Goal: Task Accomplishment & Management: Use online tool/utility

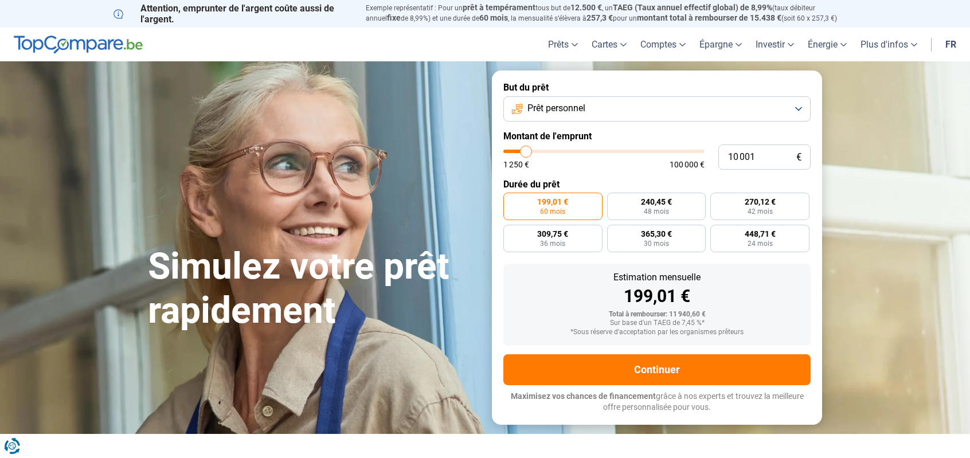
type input "11 750"
type input "11750"
type input "12 500"
type input "12500"
type input "12 750"
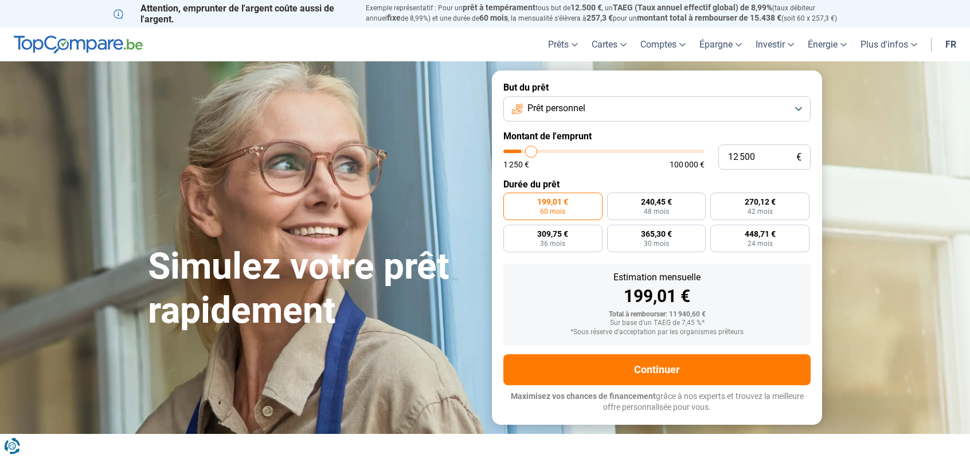
type input "12750"
type input "13 250"
type input "13250"
type input "13 750"
type input "13750"
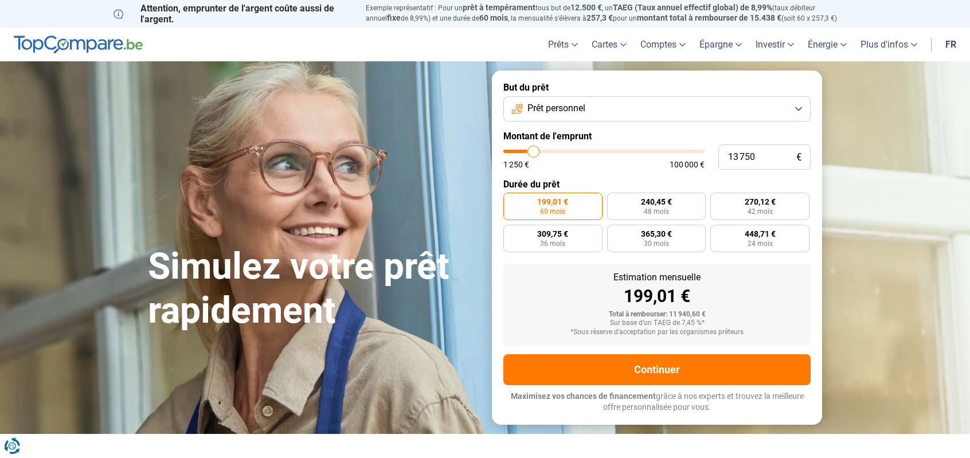
type input "14 750"
type input "14750"
type input "18 750"
type input "18750"
type input "22 000"
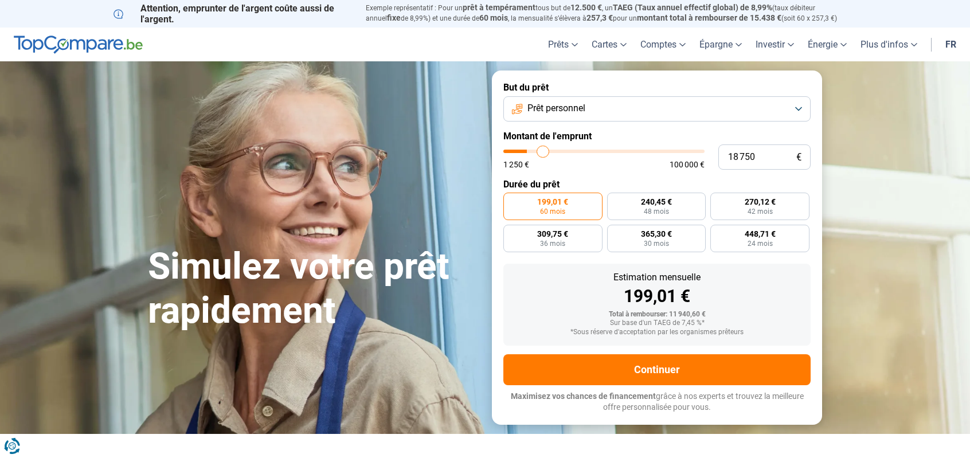
type input "22000"
type input "25 500"
type input "25500"
type input "29 750"
type input "29750"
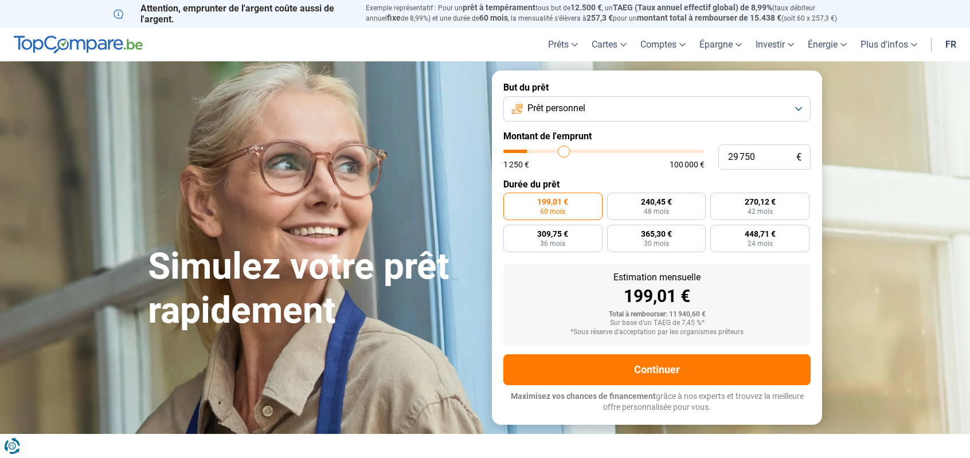
type input "32 750"
type input "32750"
type input "36 250"
type input "36250"
type input "39 250"
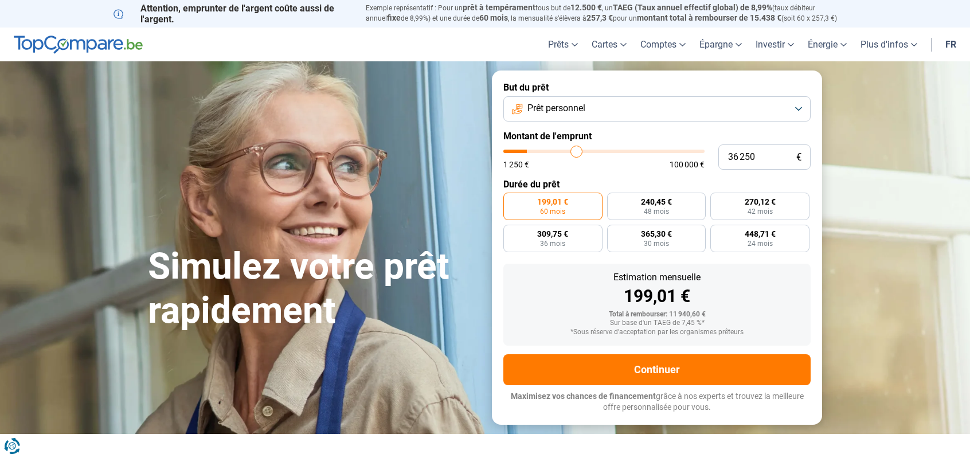
type input "39250"
type input "42 000"
type input "42000"
type input "44 250"
type input "44250"
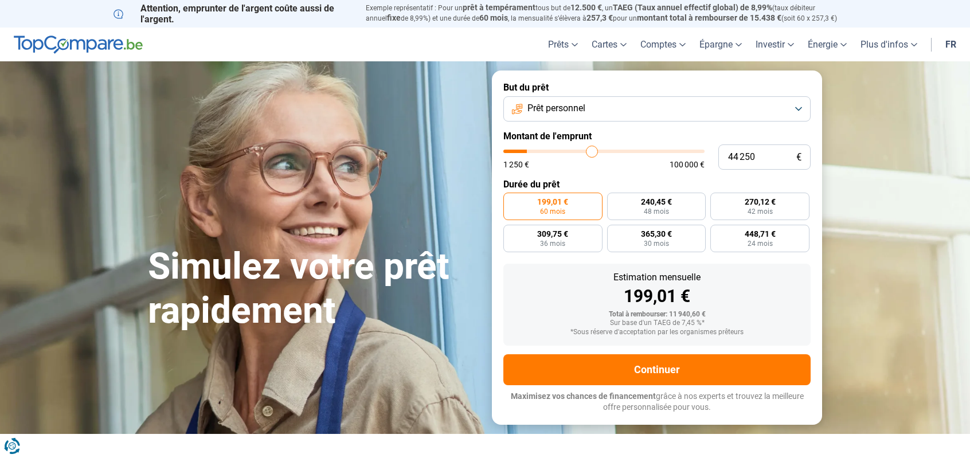
type input "45 250"
type input "45250"
type input "46 750"
type input "46750"
type input "48 750"
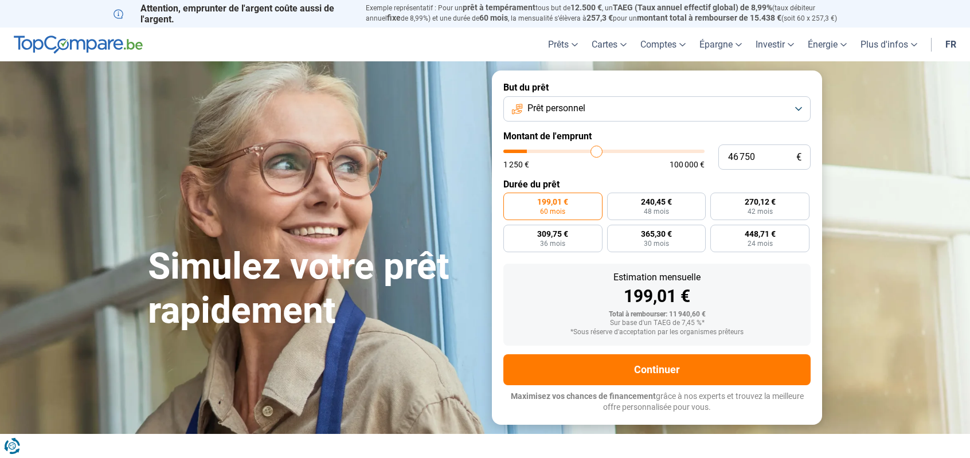
type input "48750"
type input "53 250"
type input "53250"
type input "56 250"
type input "56250"
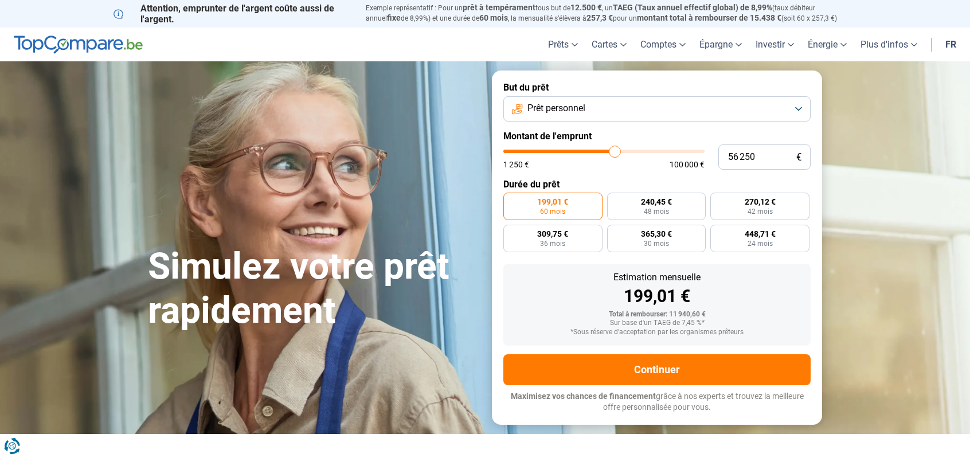
type input "59 250"
type input "59250"
type input "62 750"
type input "62750"
type input "67 000"
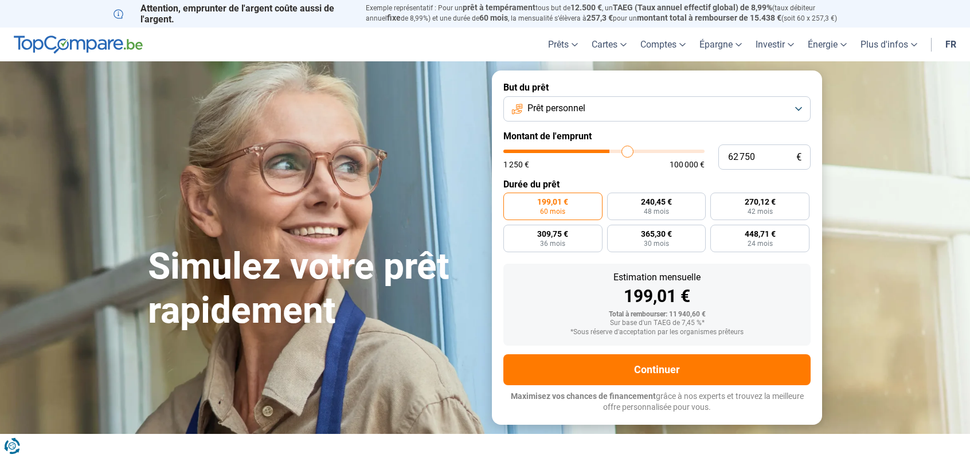
type input "67000"
type input "72 000"
type input "72000"
type input "77 750"
type input "77750"
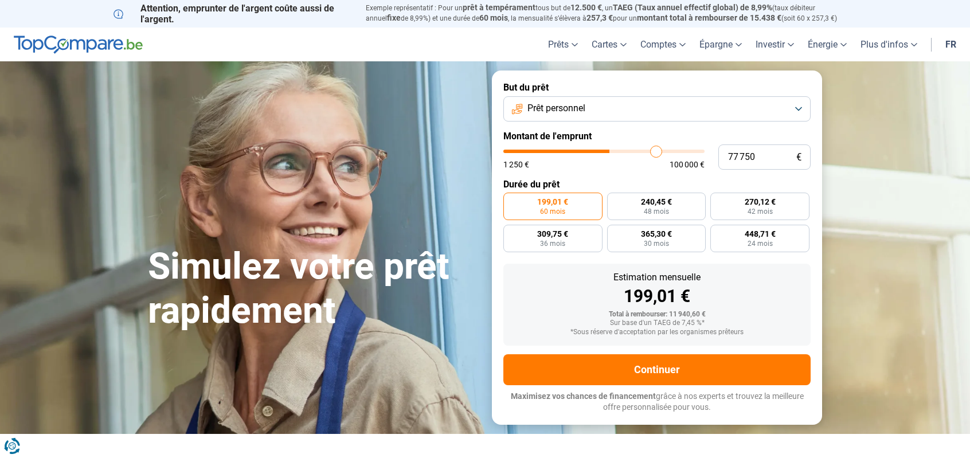
type input "84 250"
type input "84250"
type input "90 000"
type input "90000"
type input "94 250"
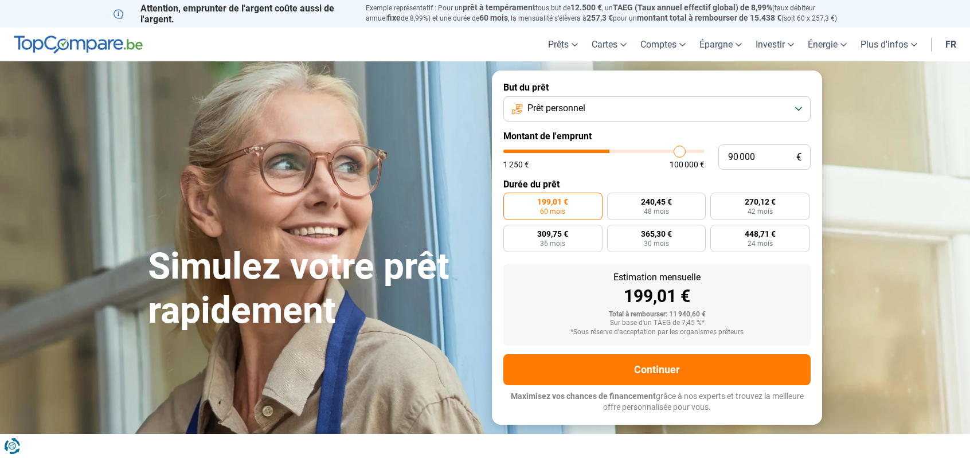
type input "94250"
type input "97 500"
type input "97500"
type input "99 750"
type input "99750"
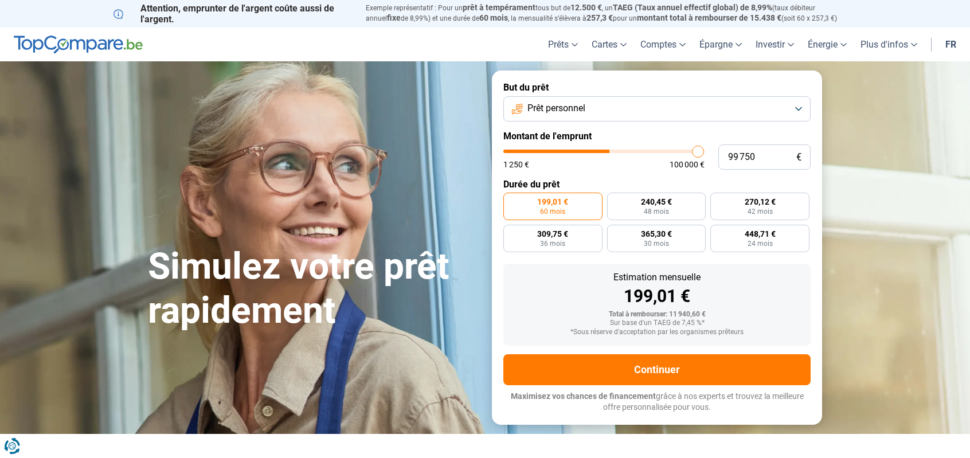
type input "100 000"
drag, startPoint x: 529, startPoint y: 150, endPoint x: 608, endPoint y: 119, distance: 84.6
type input "100000"
click at [705, 150] on input "range" at bounding box center [603, 151] width 201 height 3
radio input "false"
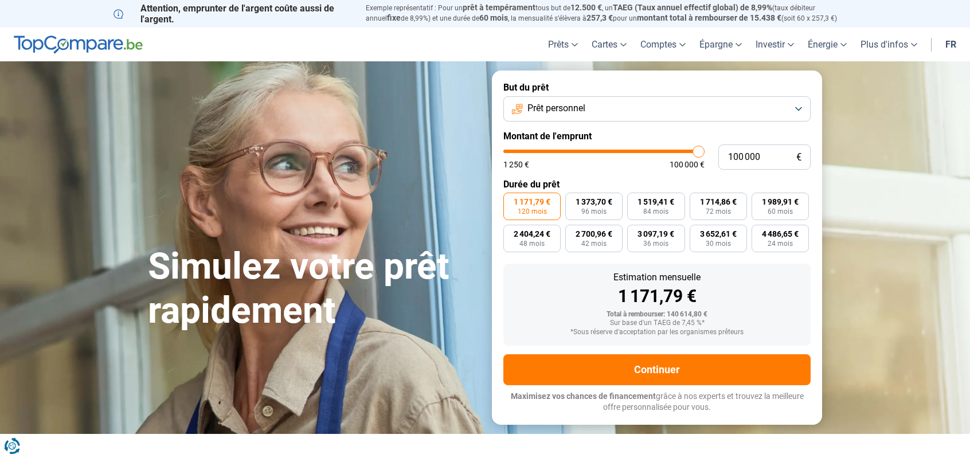
click at [592, 112] on button "Prêt personnel" at bounding box center [656, 108] width 307 height 25
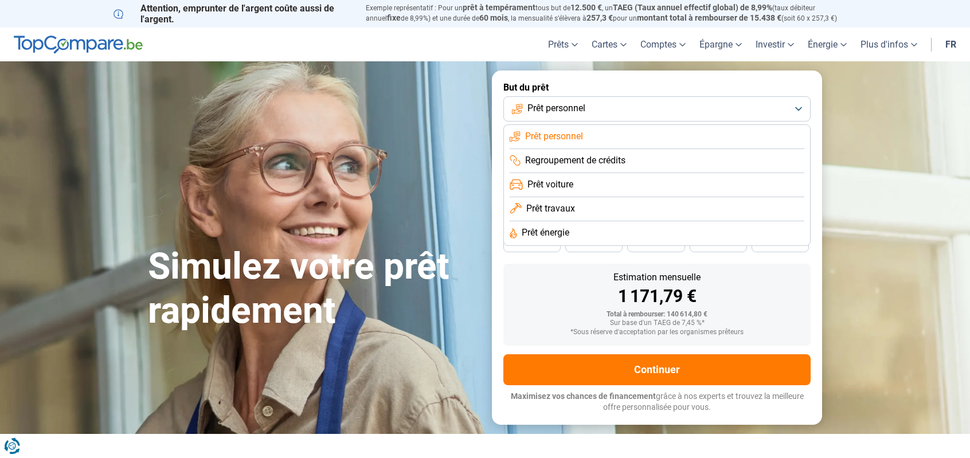
click at [536, 221] on li "Prêt travaux" at bounding box center [657, 233] width 295 height 24
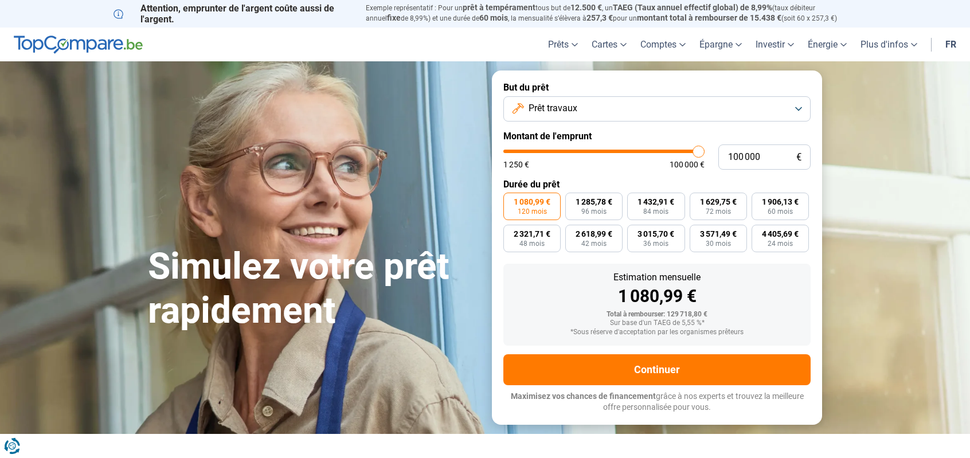
type input "99 500"
type input "99500"
type input "98 250"
type input "98250"
type input "96 750"
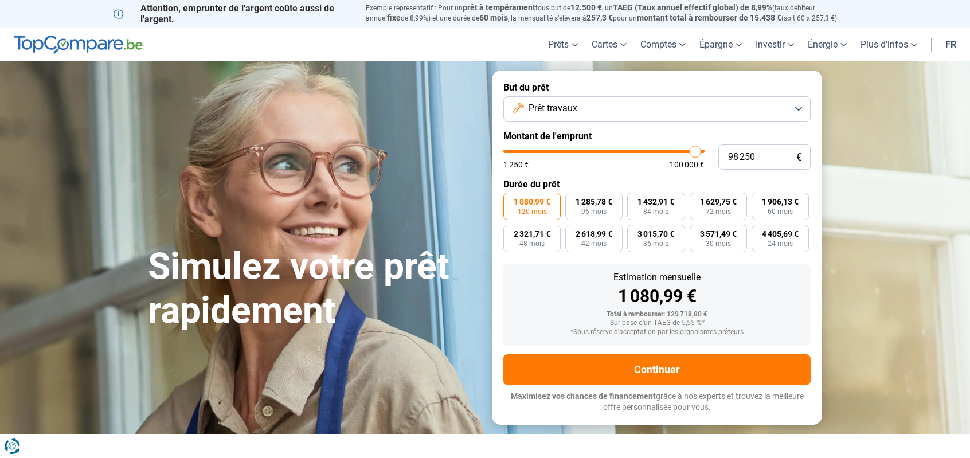
type input "96750"
type input "95 750"
type input "95750"
type input "93 750"
type input "93750"
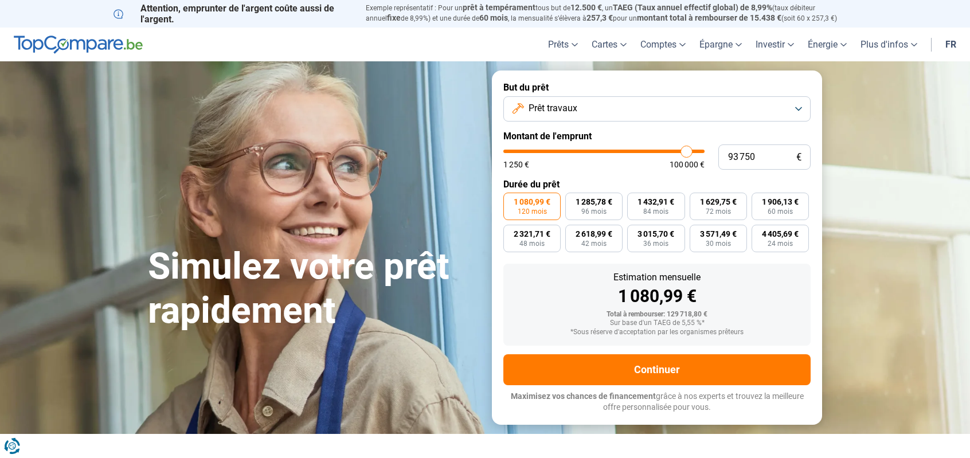
type input "91 750"
type input "91750"
type input "89 000"
type input "89000"
type input "85 500"
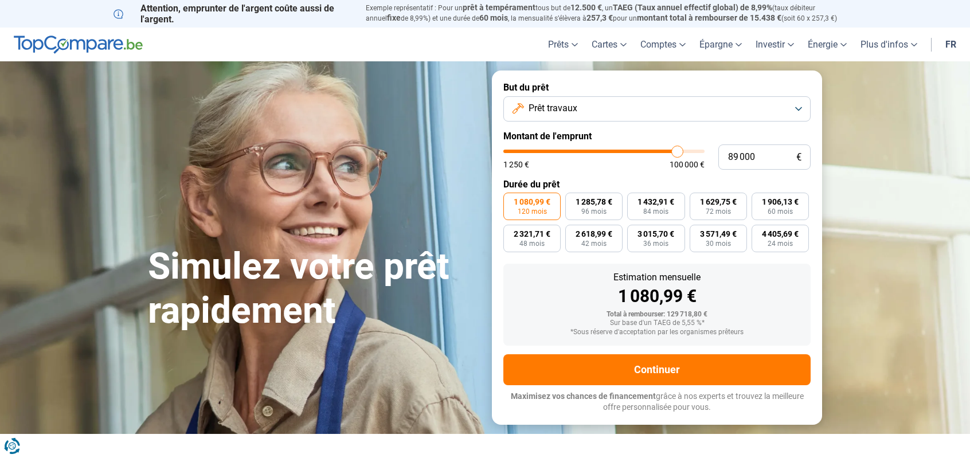
type input "85500"
type input "80 500"
type input "80500"
type input "75 500"
type input "75500"
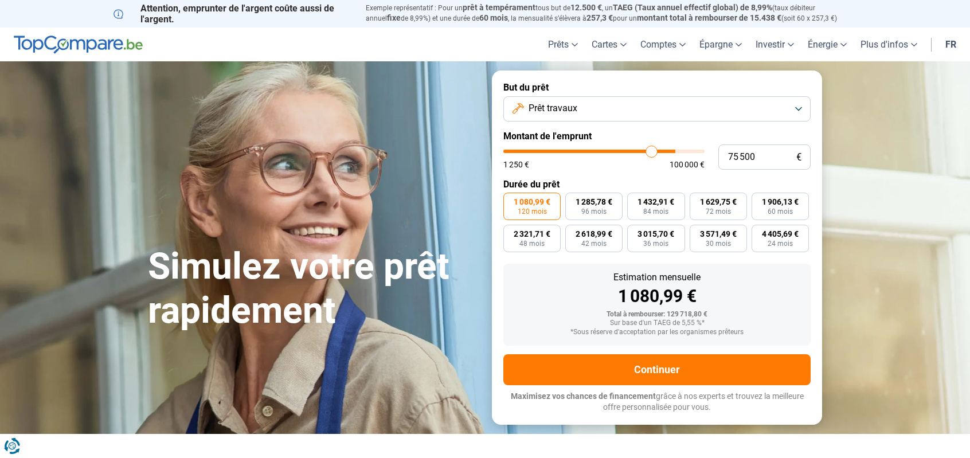
type input "70 500"
type input "70500"
type input "65 750"
type input "65750"
type input "63 250"
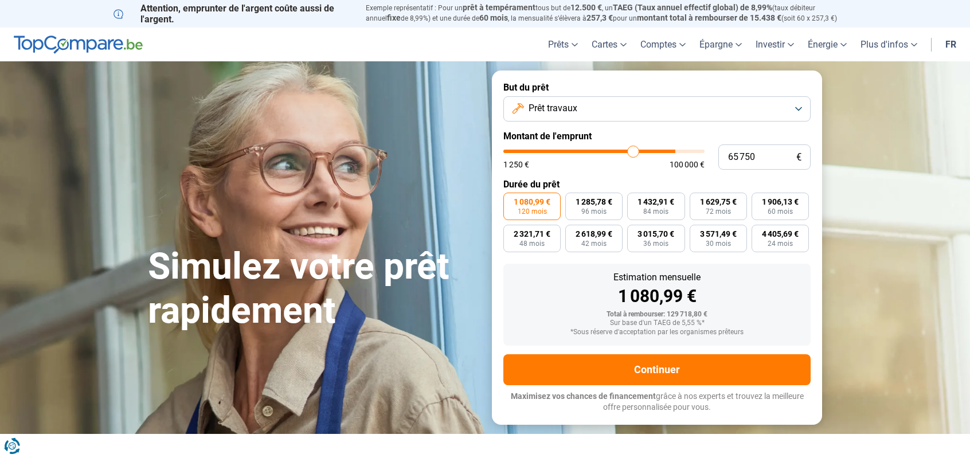
type input "63250"
type input "61 750"
type input "61750"
type input "60 500"
type input "60500"
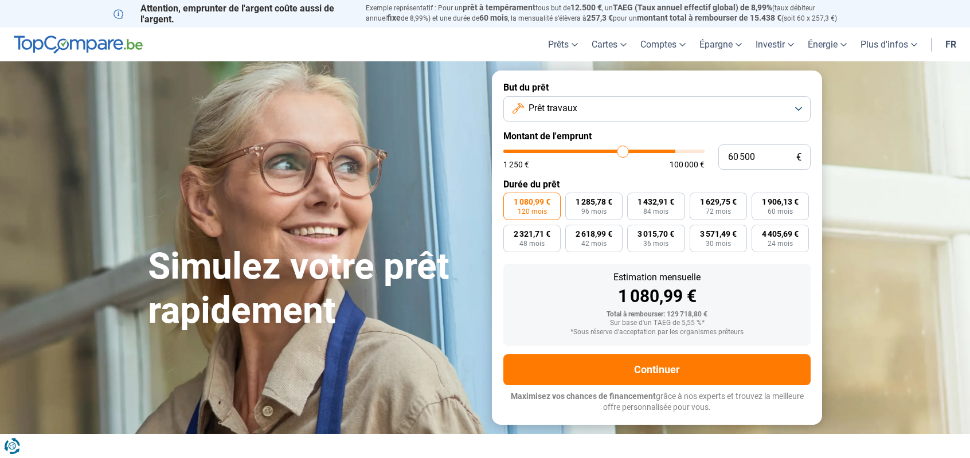
type input "59 500"
type input "59500"
type input "58 750"
type input "58750"
type input "58 250"
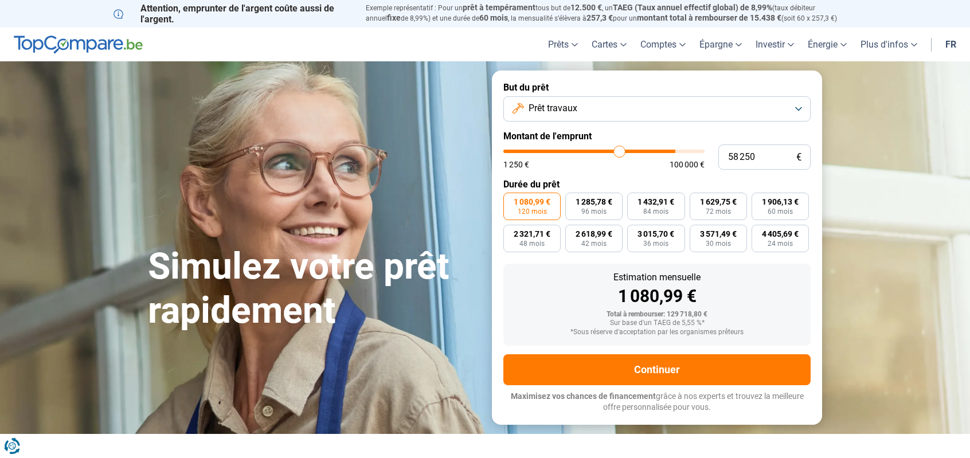
type input "58250"
type input "57 250"
type input "57250"
type input "56 750"
type input "56750"
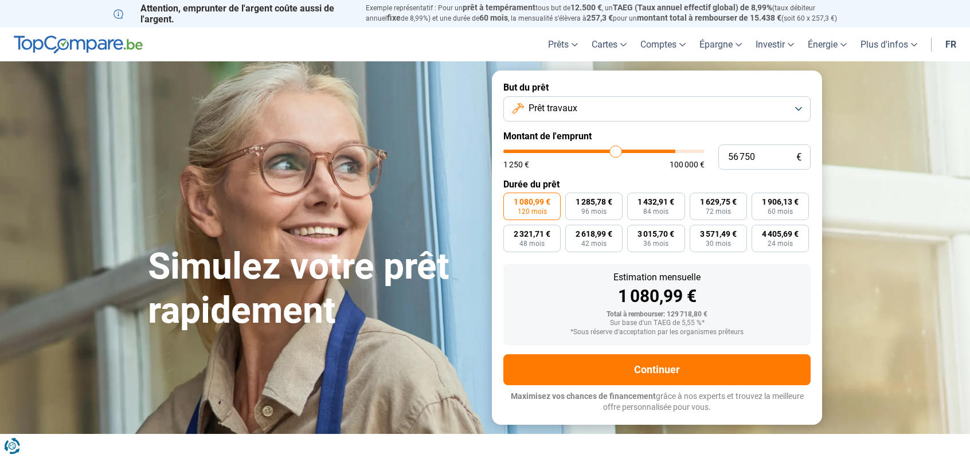
type input "55 750"
type input "55750"
type input "55 000"
type input "55000"
type input "52 750"
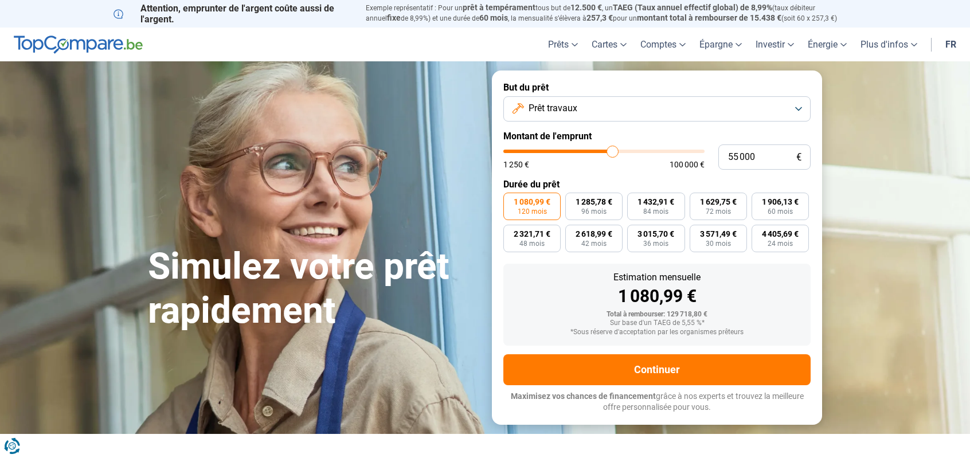
type input "52750"
type input "51 250"
type input "51250"
type input "49 750"
type input "49750"
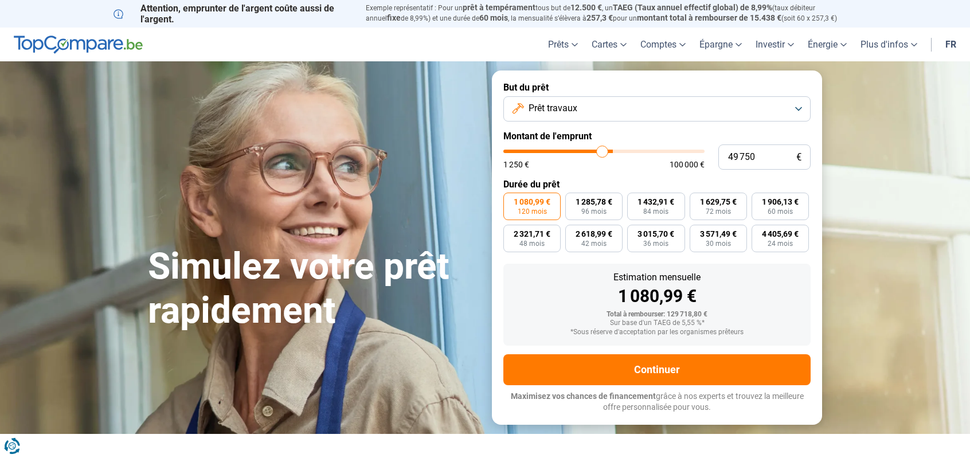
type input "48 250"
type input "48250"
type input "46 250"
type input "46250"
type input "44 000"
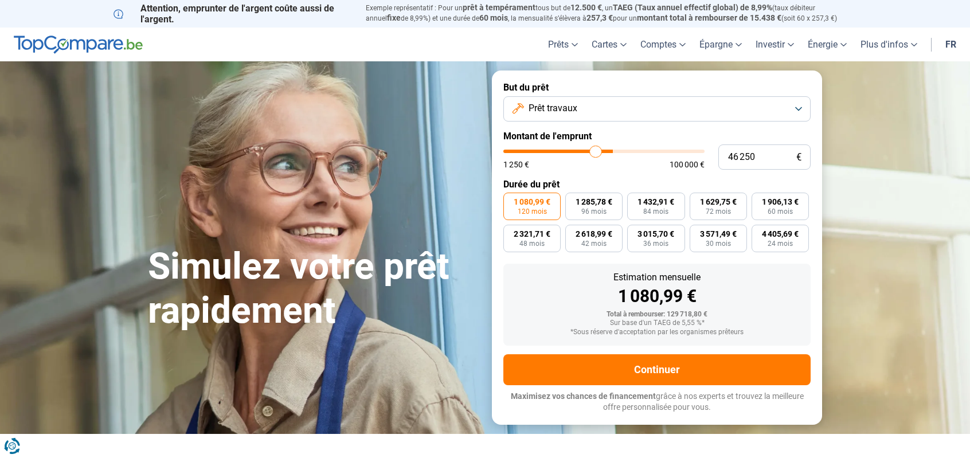
type input "44000"
type input "42 500"
type input "42500"
type input "40 000"
type input "40000"
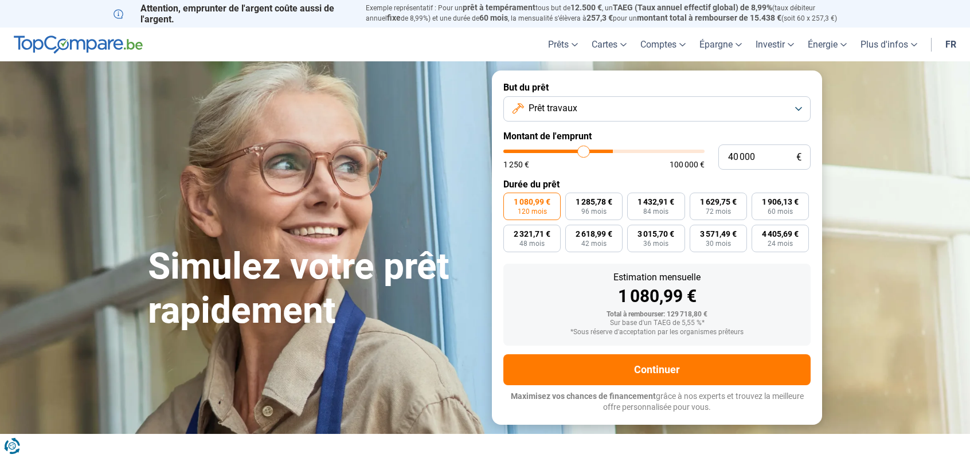
type input "37 250"
type input "37250"
type input "35 250"
type input "35250"
type input "33 250"
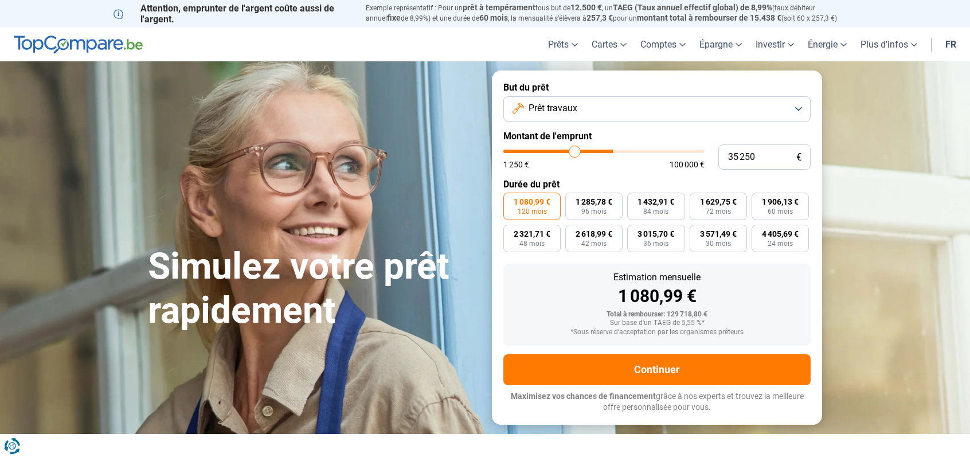
type input "33250"
type input "30 000"
type input "30000"
type input "28 000"
type input "28000"
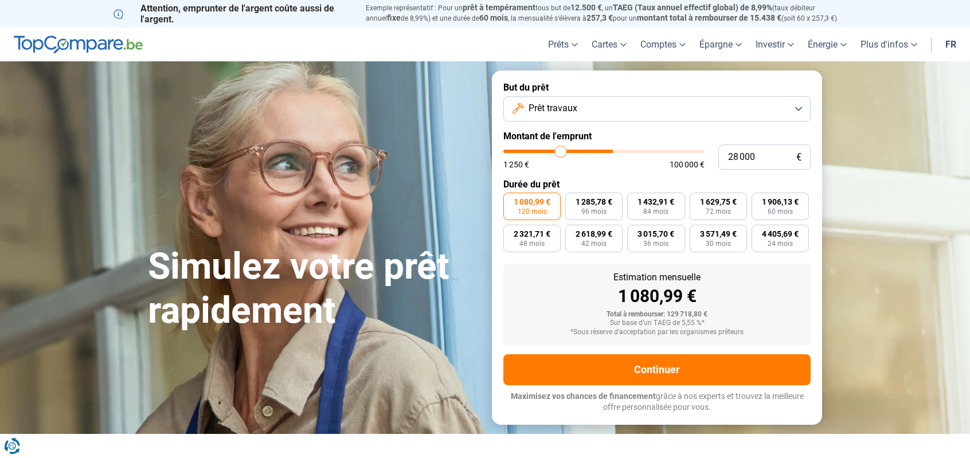
type input "25 500"
type input "25500"
type input "21 000"
type input "21000"
type input "18 250"
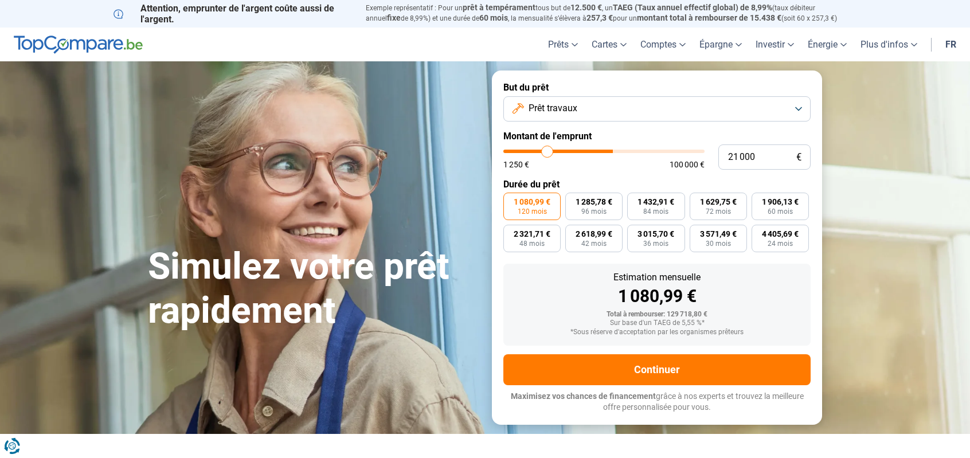
type input "18250"
type input "16 250"
type input "16250"
type input "14 250"
type input "14250"
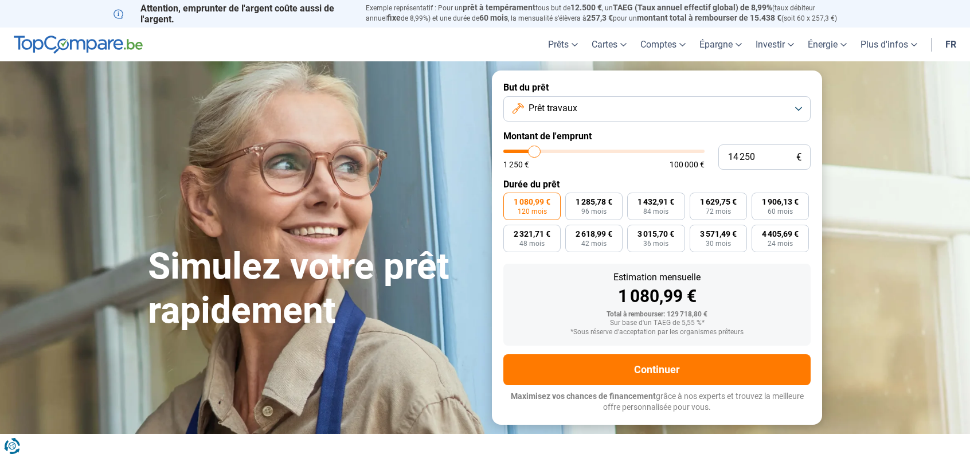
type input "11 000"
type input "11000"
type input "9 500"
type input "9500"
type input "8 000"
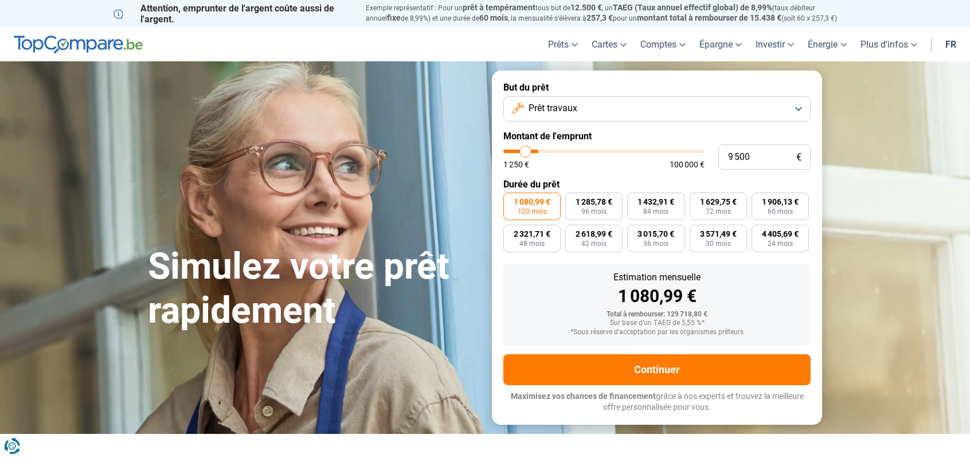
type input "8000"
type input "6 750"
type input "6750"
type input "5 750"
type input "5750"
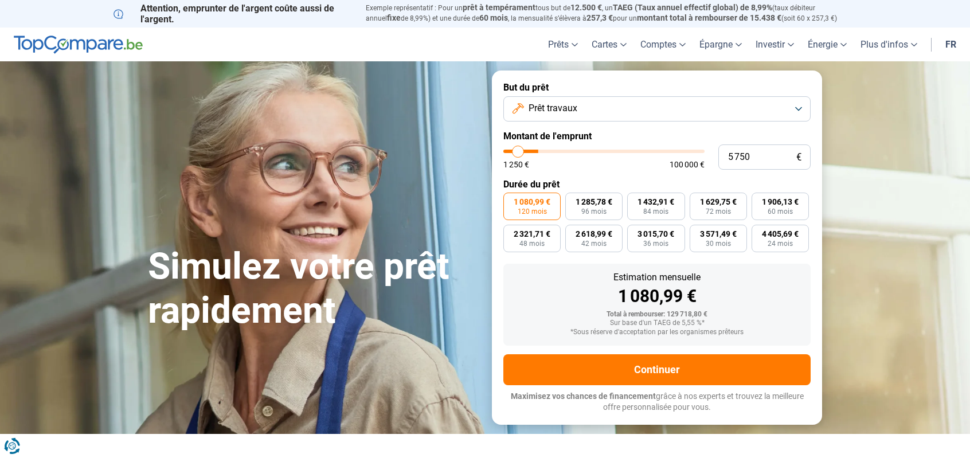
type input "4 750"
type input "4750"
type input "4 000"
type input "4000"
type input "3 000"
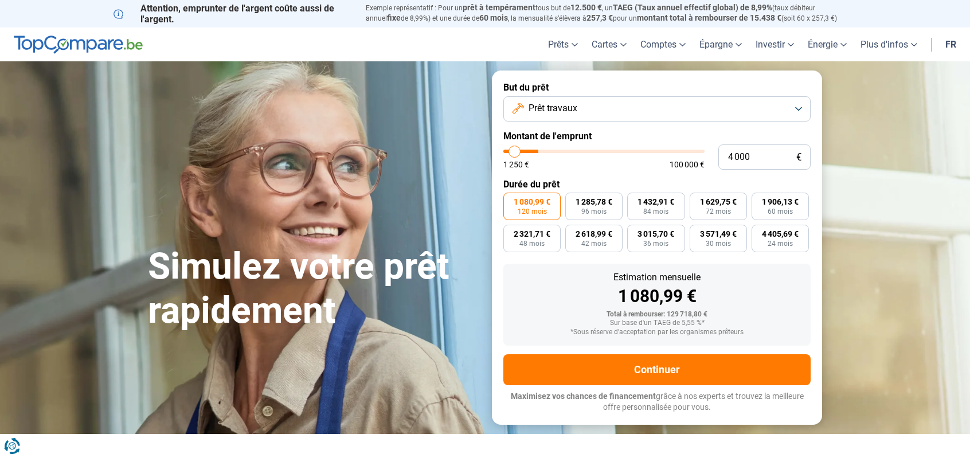
type input "3000"
type input "1 750"
type input "1750"
type input "1 250"
drag, startPoint x: 698, startPoint y: 157, endPoint x: 486, endPoint y: 164, distance: 212.9
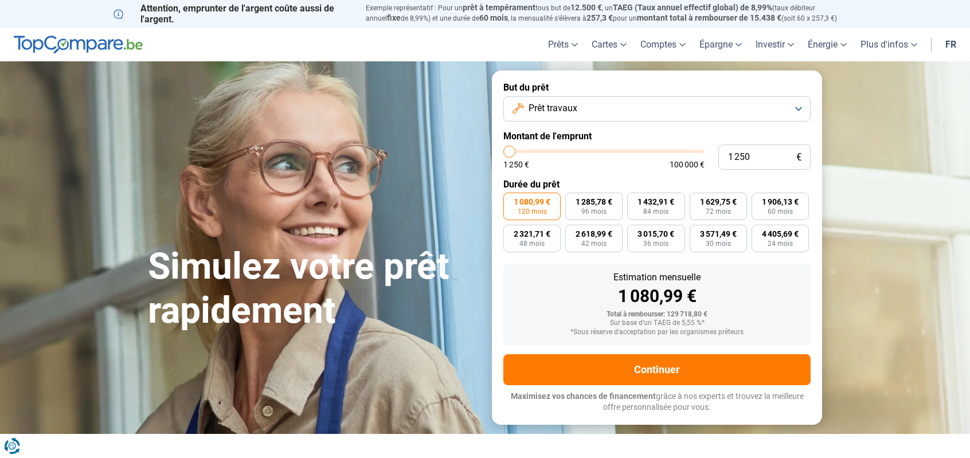
type input "1250"
click at [503, 153] on input "range" at bounding box center [603, 151] width 201 height 3
radio input "true"
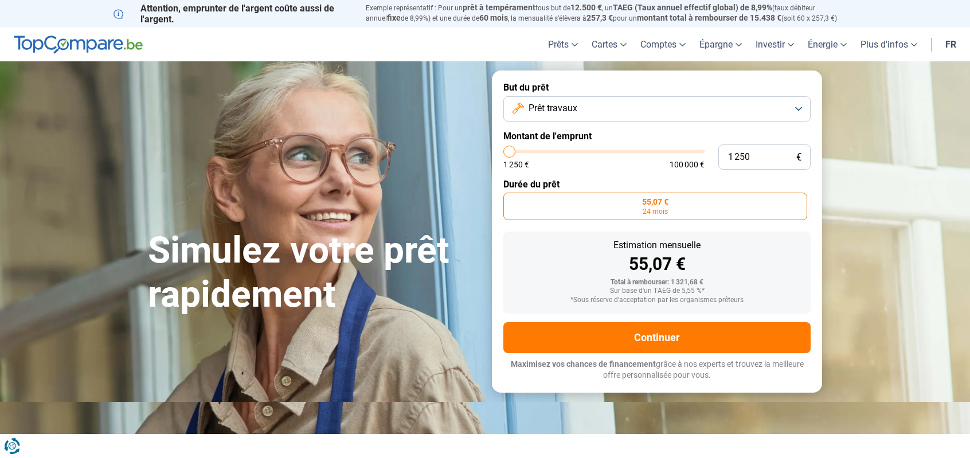
type input "1 500"
type input "1500"
type input "2 500"
type input "2500"
type input "3 250"
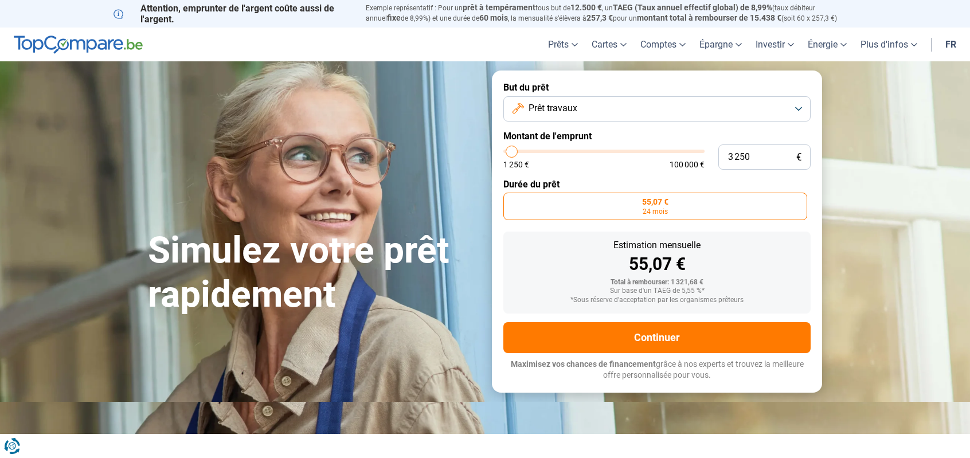
type input "3250"
type input "4 750"
type input "4750"
type input "5 750"
type input "5750"
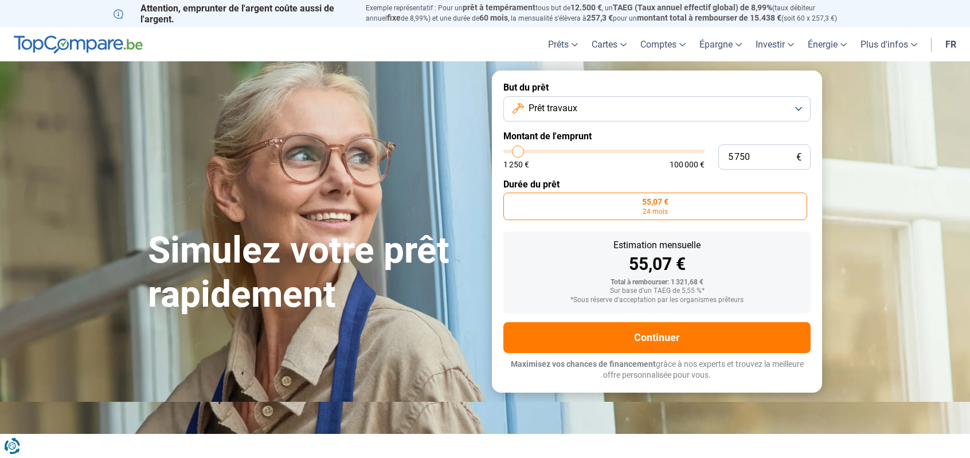
type input "6 750"
type input "6750"
type input "7 750"
type input "7750"
type input "8 750"
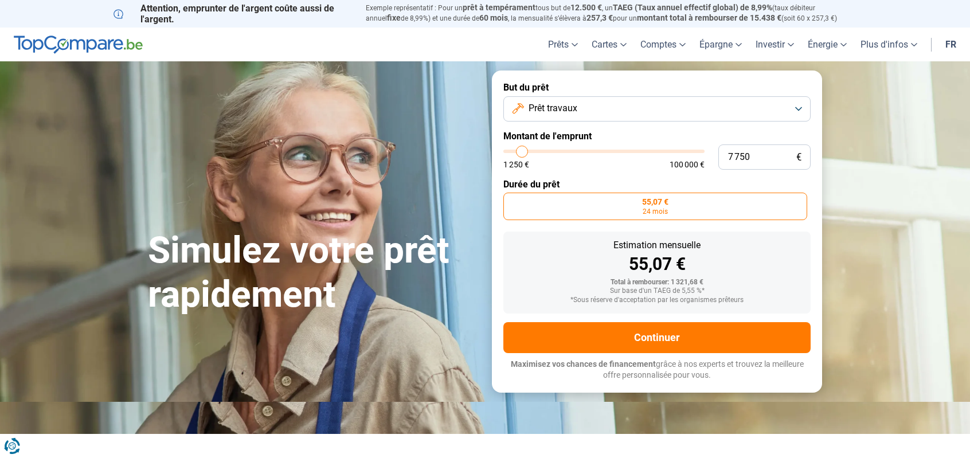
type input "8750"
type input "9 750"
type input "9750"
type input "10 000"
type input "10000"
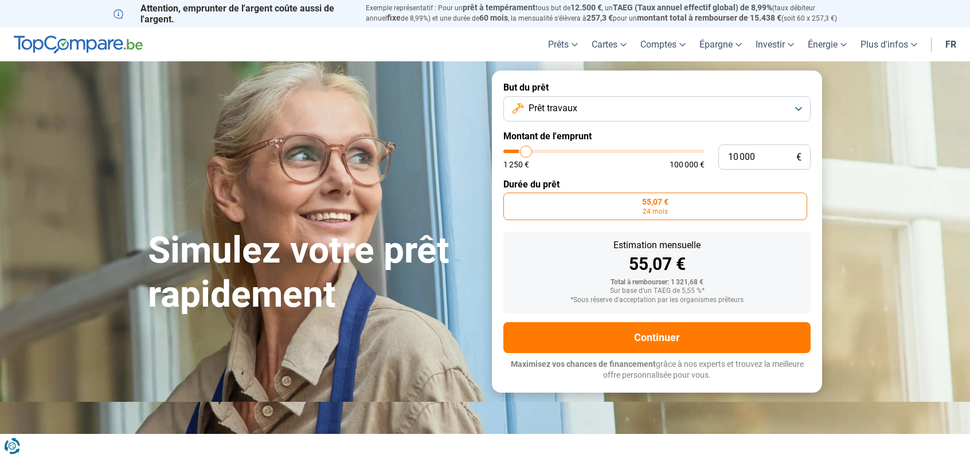
type input "10 250"
type input "10250"
type input "10 750"
type input "10750"
type input "11 250"
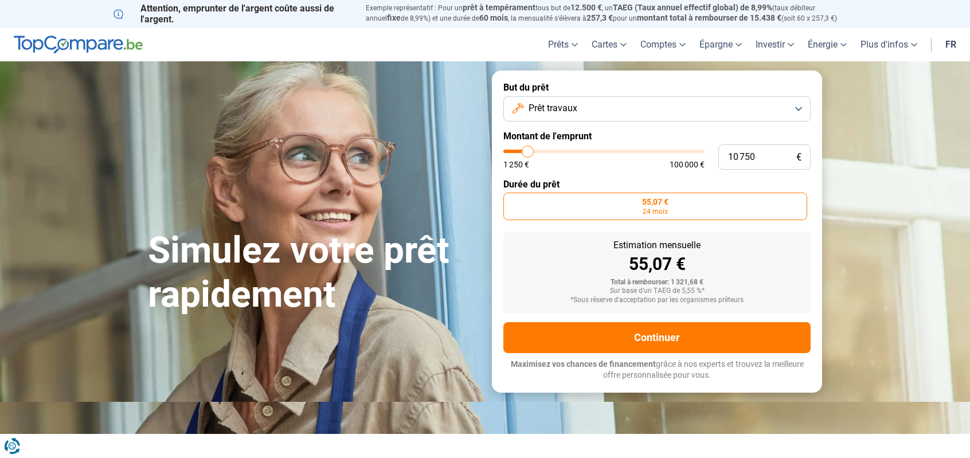
type input "11250"
type input "11 750"
type input "11750"
type input "12 000"
type input "12000"
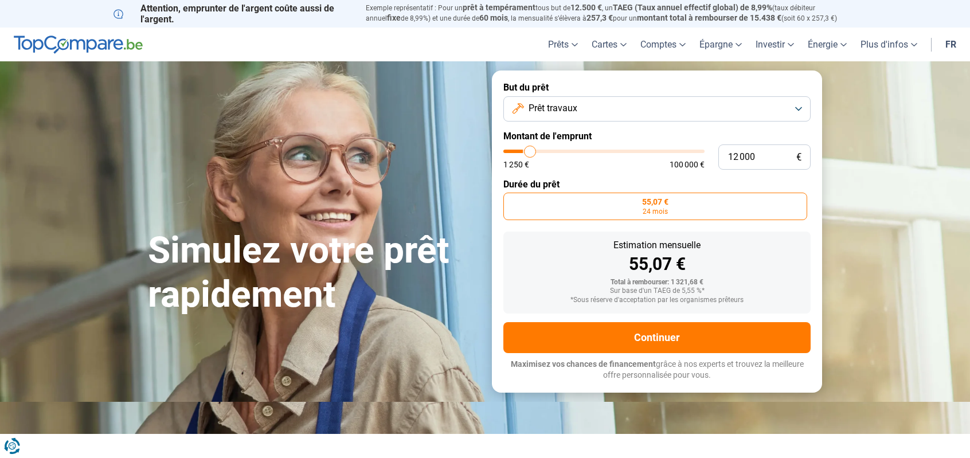
type input "12 500"
type input "12500"
type input "13 000"
type input "13000"
type input "13 500"
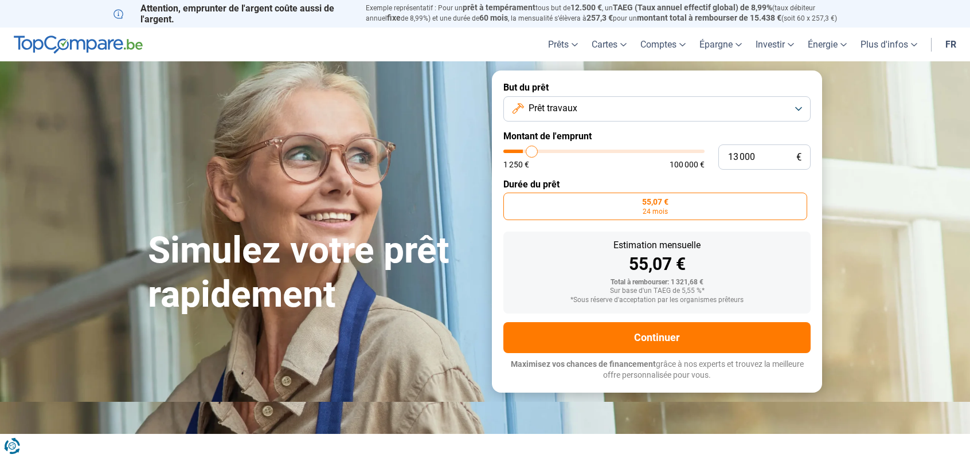
type input "13500"
drag, startPoint x: 507, startPoint y: 154, endPoint x: 608, endPoint y: 161, distance: 100.6
click at [608, 153] on input "range" at bounding box center [603, 151] width 201 height 3
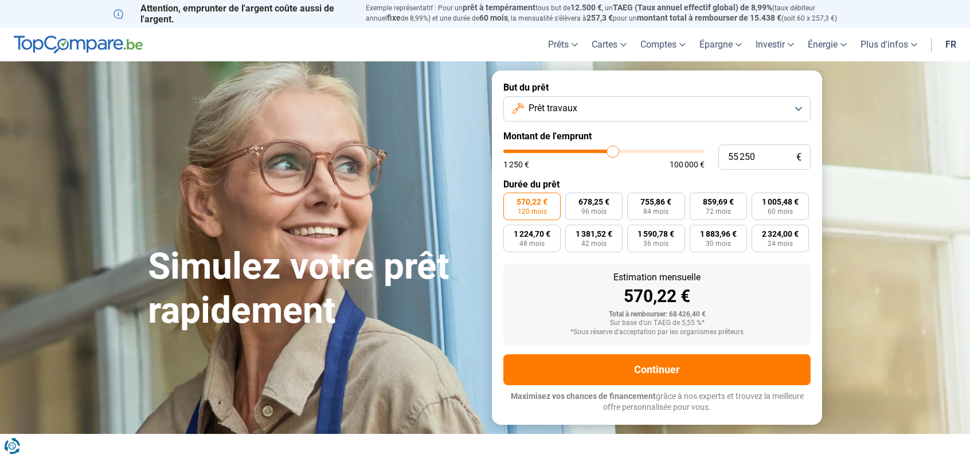
click at [612, 153] on input "range" at bounding box center [603, 151] width 201 height 3
click at [618, 153] on input "range" at bounding box center [603, 151] width 201 height 3
drag, startPoint x: 765, startPoint y: 163, endPoint x: 714, endPoint y: 163, distance: 51.0
click at [714, 163] on div "58 000 € 1 250 € 100 000 €" at bounding box center [656, 156] width 307 height 25
click at [885, 256] on section "Simulez votre prêt rapidement Simulez votre prêt rapidement But du prêt Prêt tr…" at bounding box center [485, 247] width 970 height 372
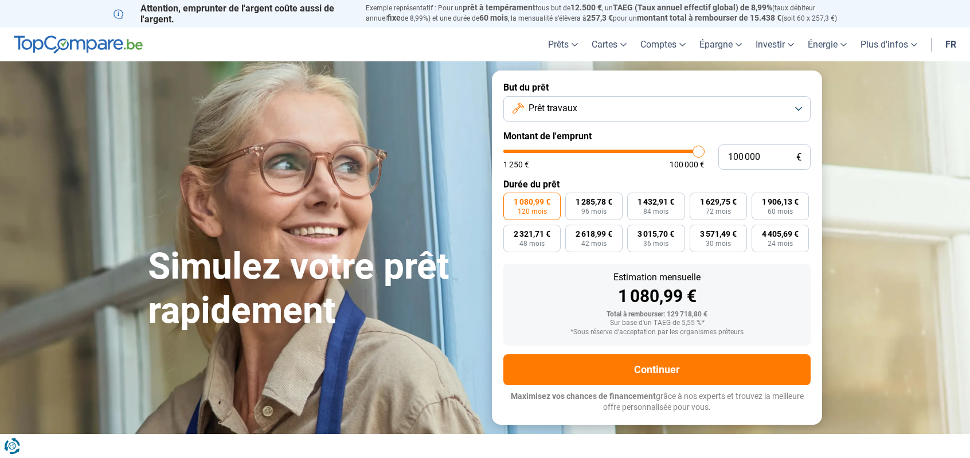
click at [583, 116] on button "Prêt travaux" at bounding box center [656, 108] width 307 height 25
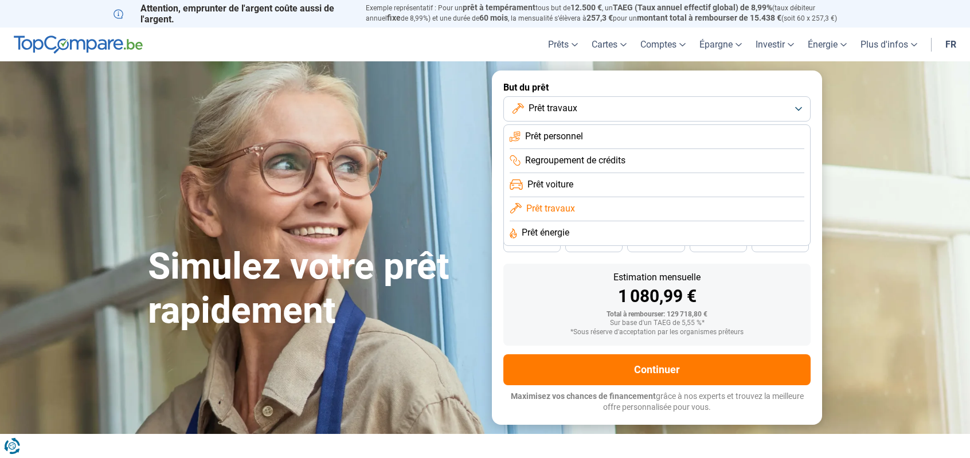
click at [550, 231] on span "Prêt énergie" at bounding box center [546, 232] width 48 height 13
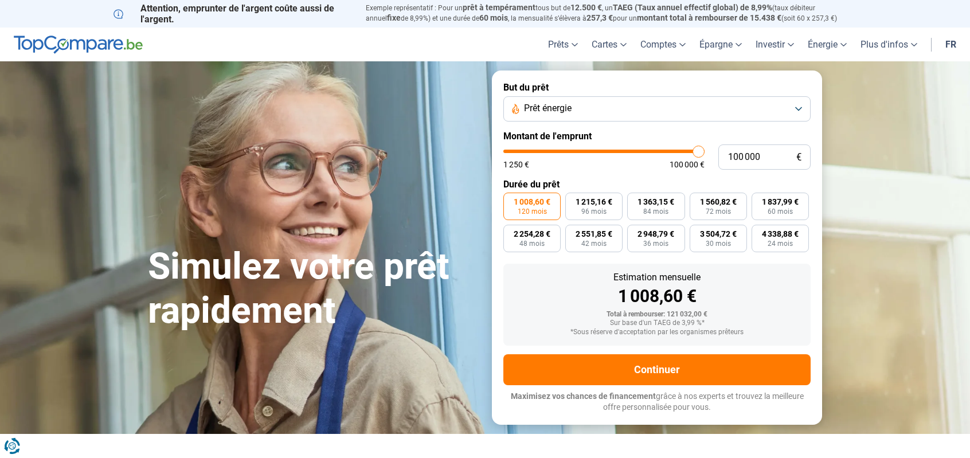
click at [644, 110] on button "Prêt énergie" at bounding box center [656, 108] width 307 height 25
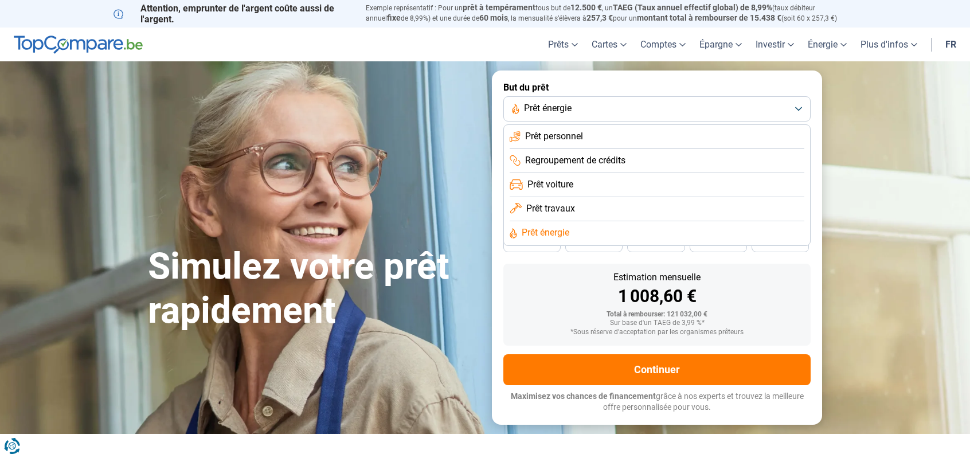
click at [560, 138] on span "Prêt personnel" at bounding box center [554, 136] width 58 height 13
